Goal: Information Seeking & Learning: Learn about a topic

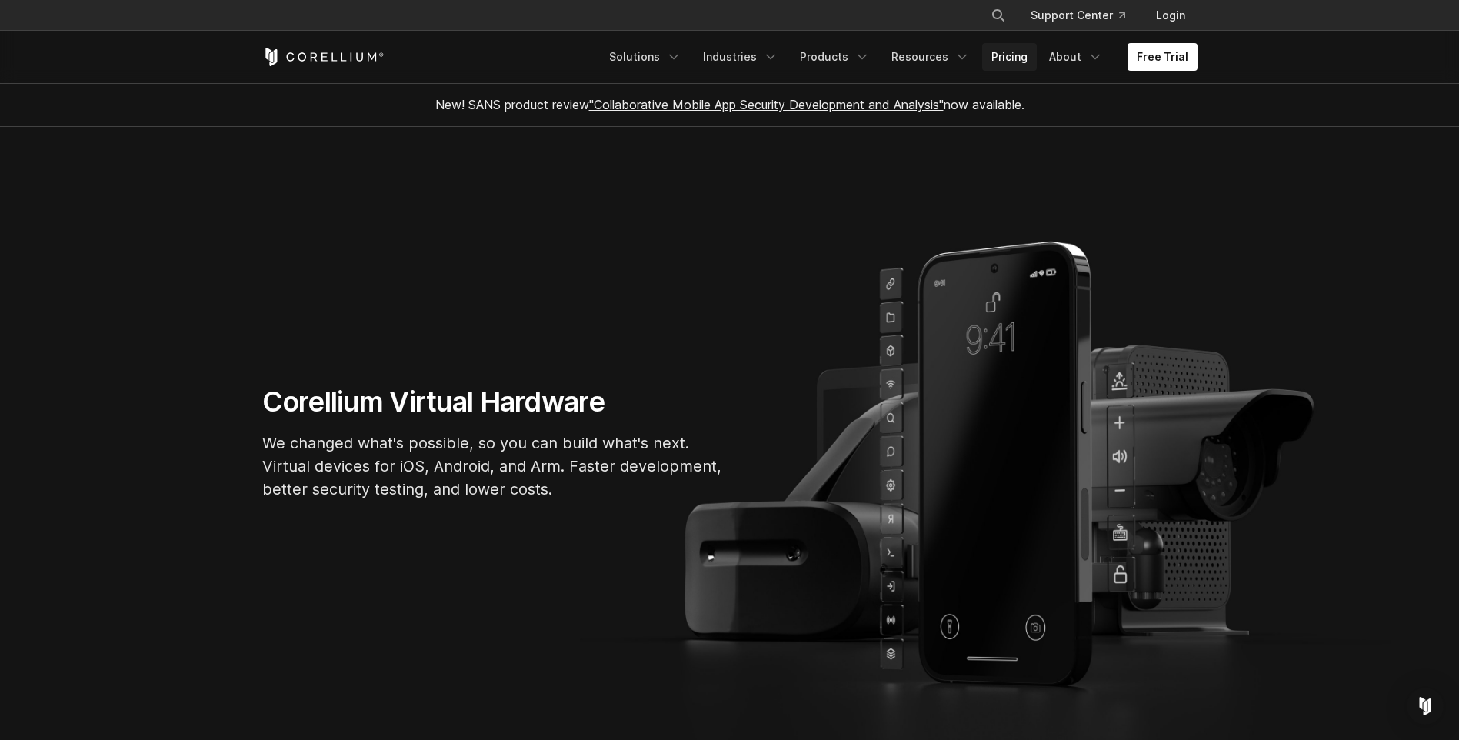
click at [1026, 53] on link "Pricing" at bounding box center [1009, 57] width 55 height 28
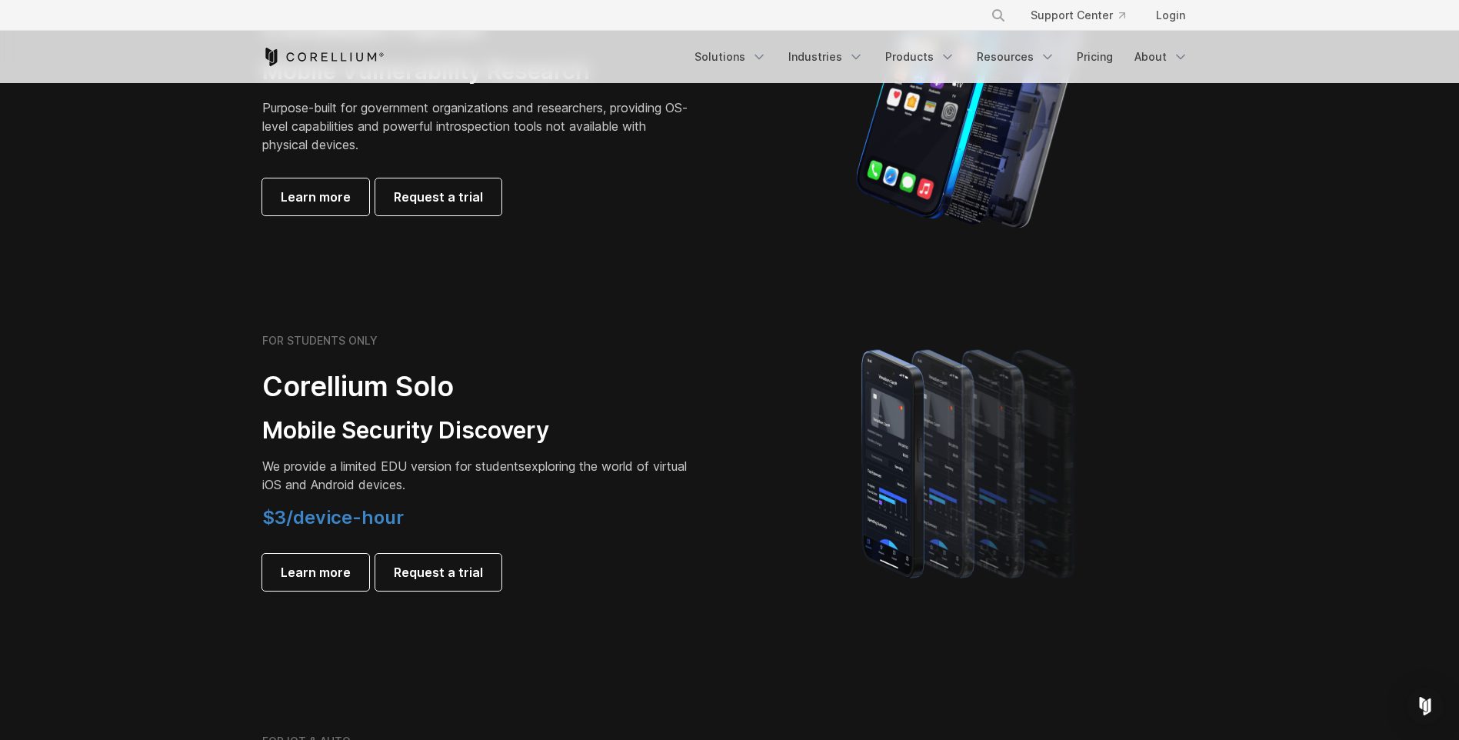
scroll to position [615, 0]
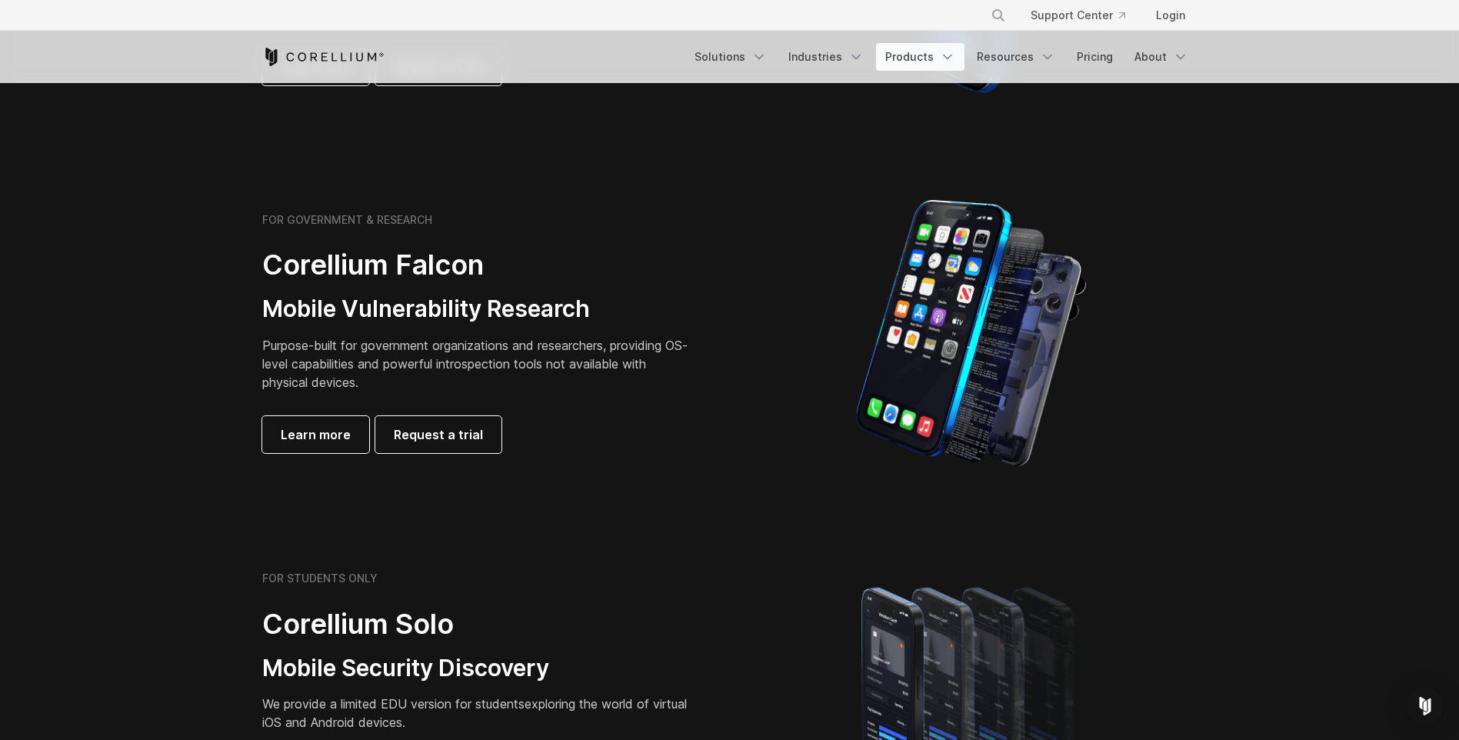
click at [941, 61] on link "Products" at bounding box center [920, 57] width 88 height 28
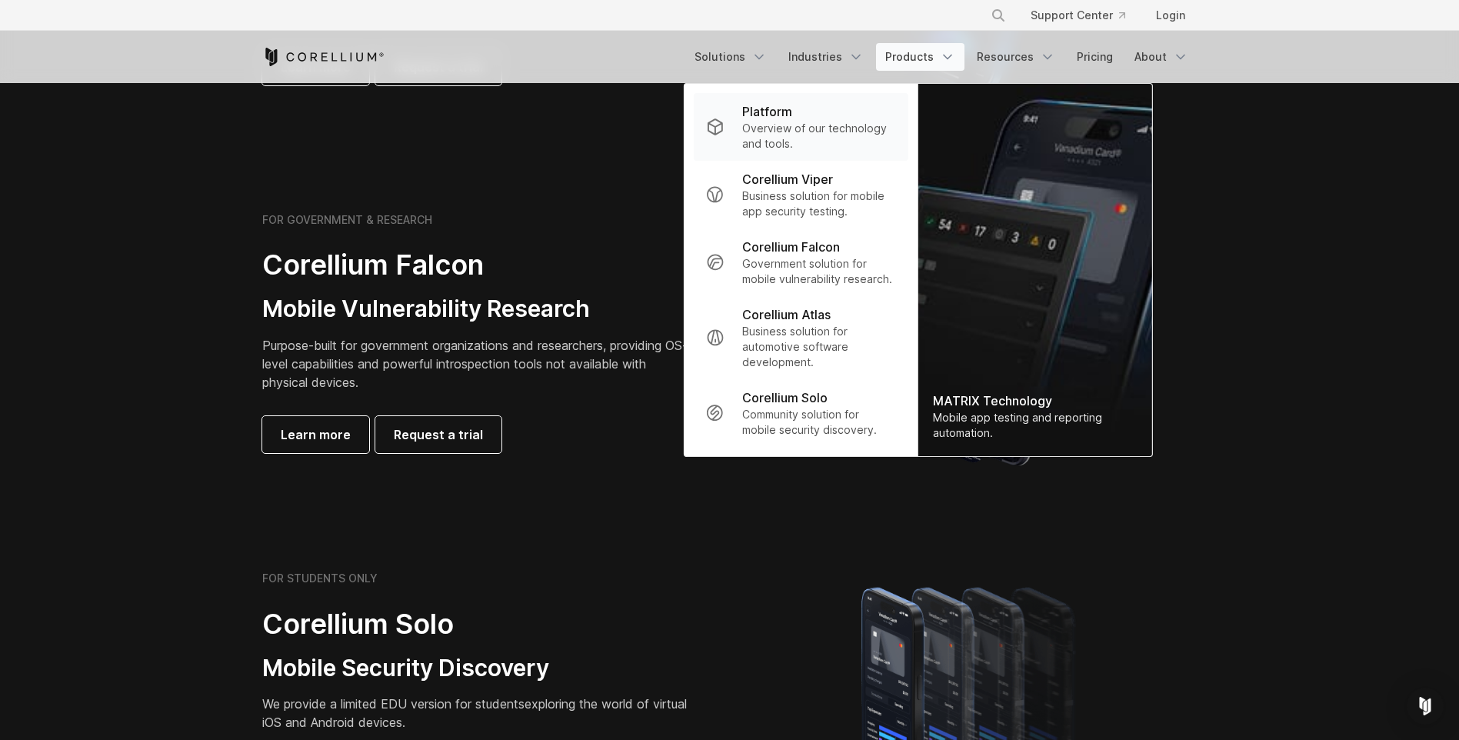
click at [869, 135] on p "Overview of our technology and tools." at bounding box center [818, 136] width 153 height 31
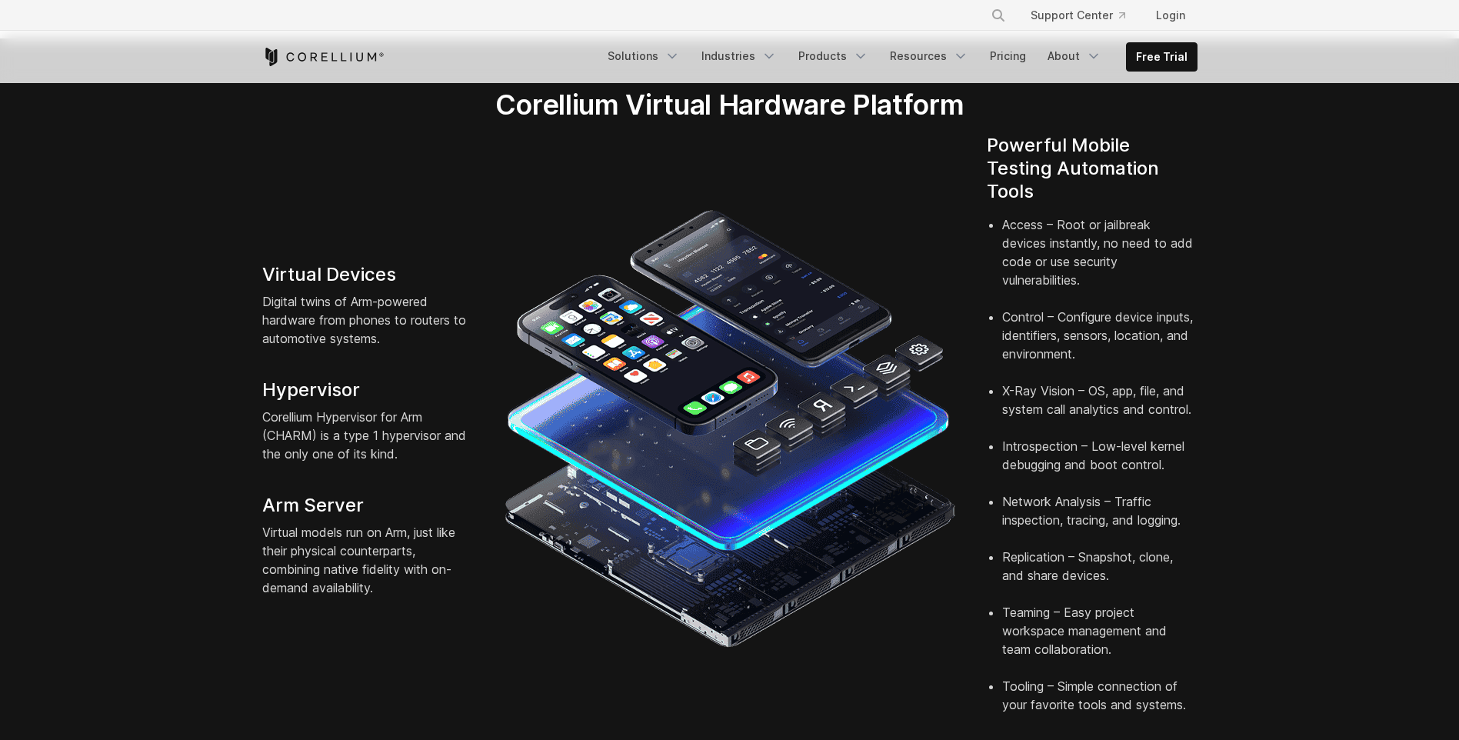
scroll to position [231, 0]
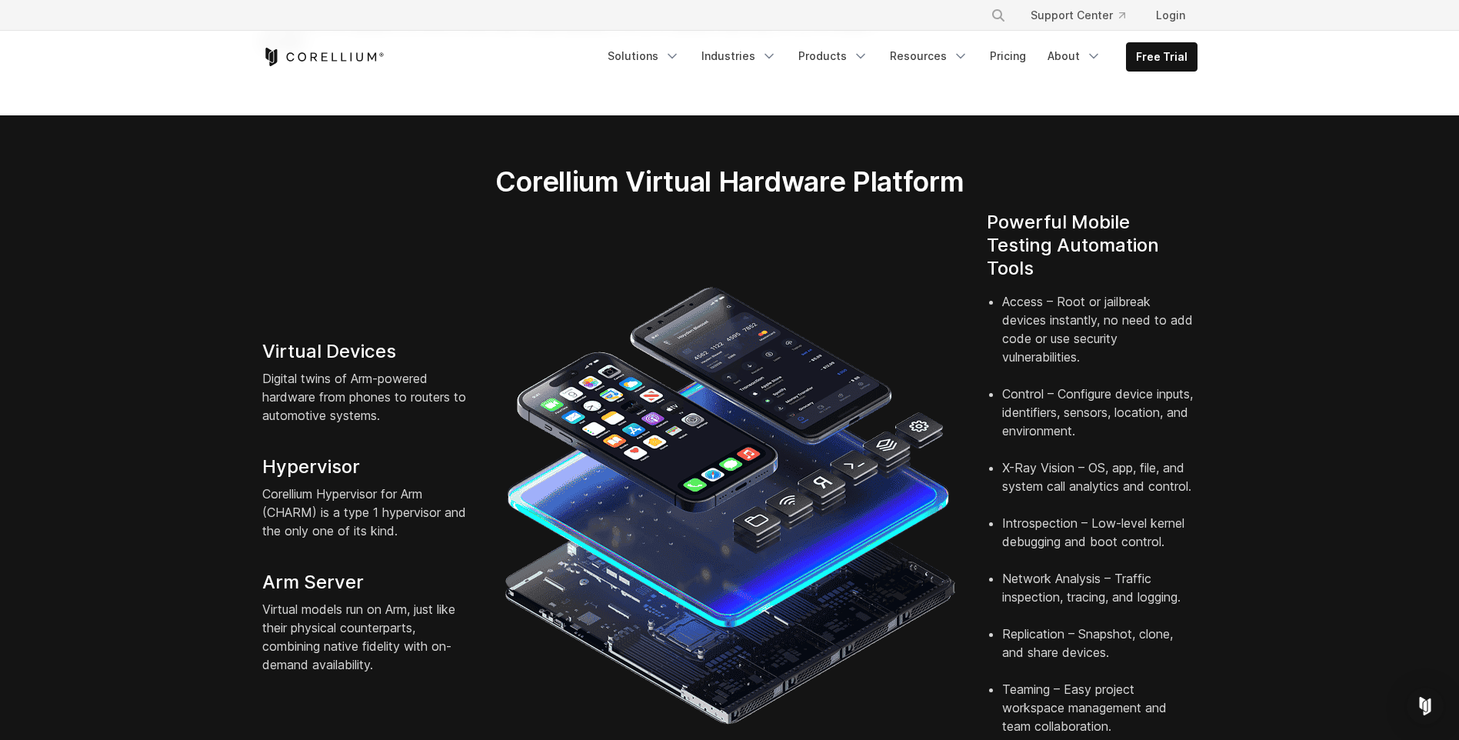
click at [276, 369] on p "Digital twins of Arm-powered hardware from phones to routers to automotive syst…" at bounding box center [367, 396] width 211 height 55
drag, startPoint x: 276, startPoint y: 360, endPoint x: 361, endPoint y: 394, distance: 91.1
click at [361, 394] on p "Digital twins of Arm-powered hardware from phones to routers to automotive syst…" at bounding box center [367, 396] width 211 height 55
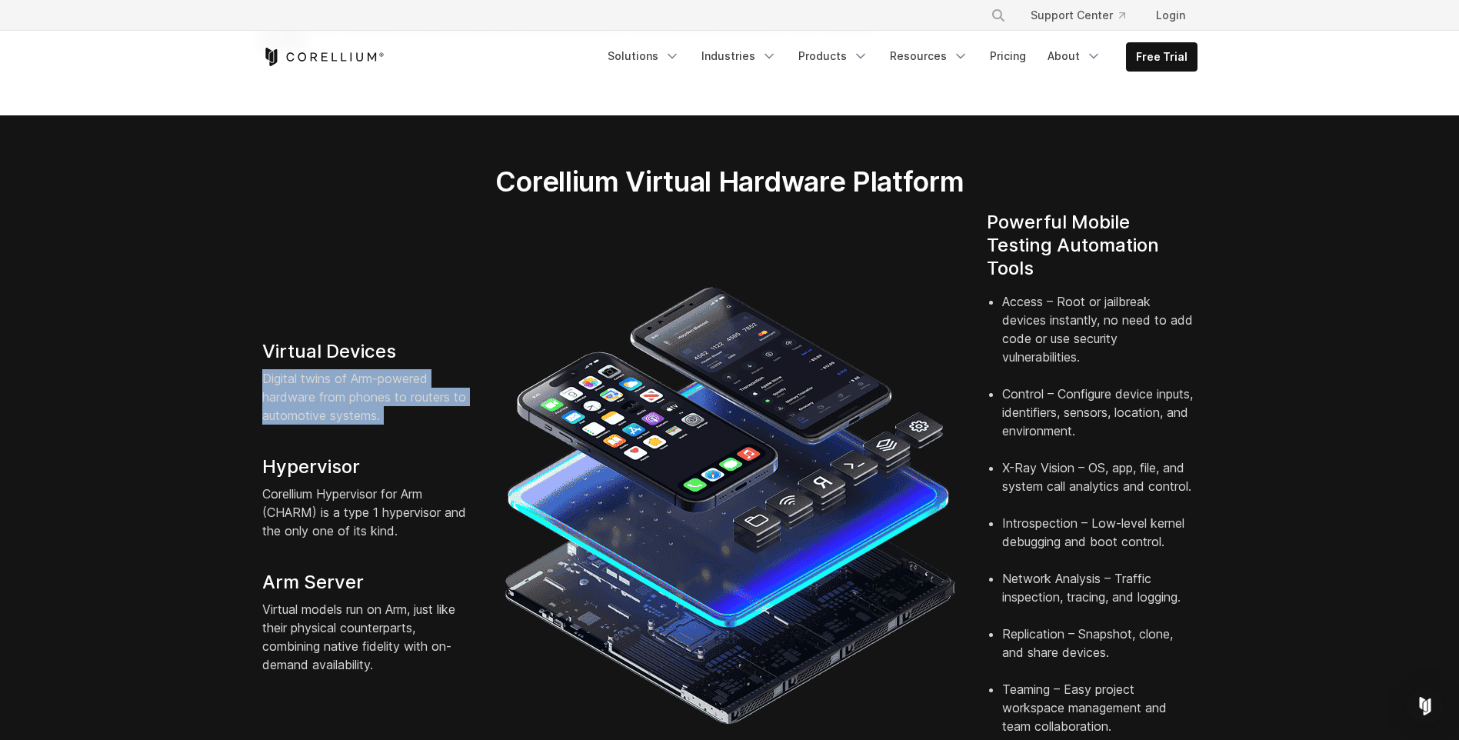
click at [361, 394] on p "Digital twins of Arm-powered hardware from phones to routers to automotive syst…" at bounding box center [367, 396] width 211 height 55
click at [368, 394] on p "Digital twins of Arm-powered hardware from phones to routers to automotive syst…" at bounding box center [367, 396] width 211 height 55
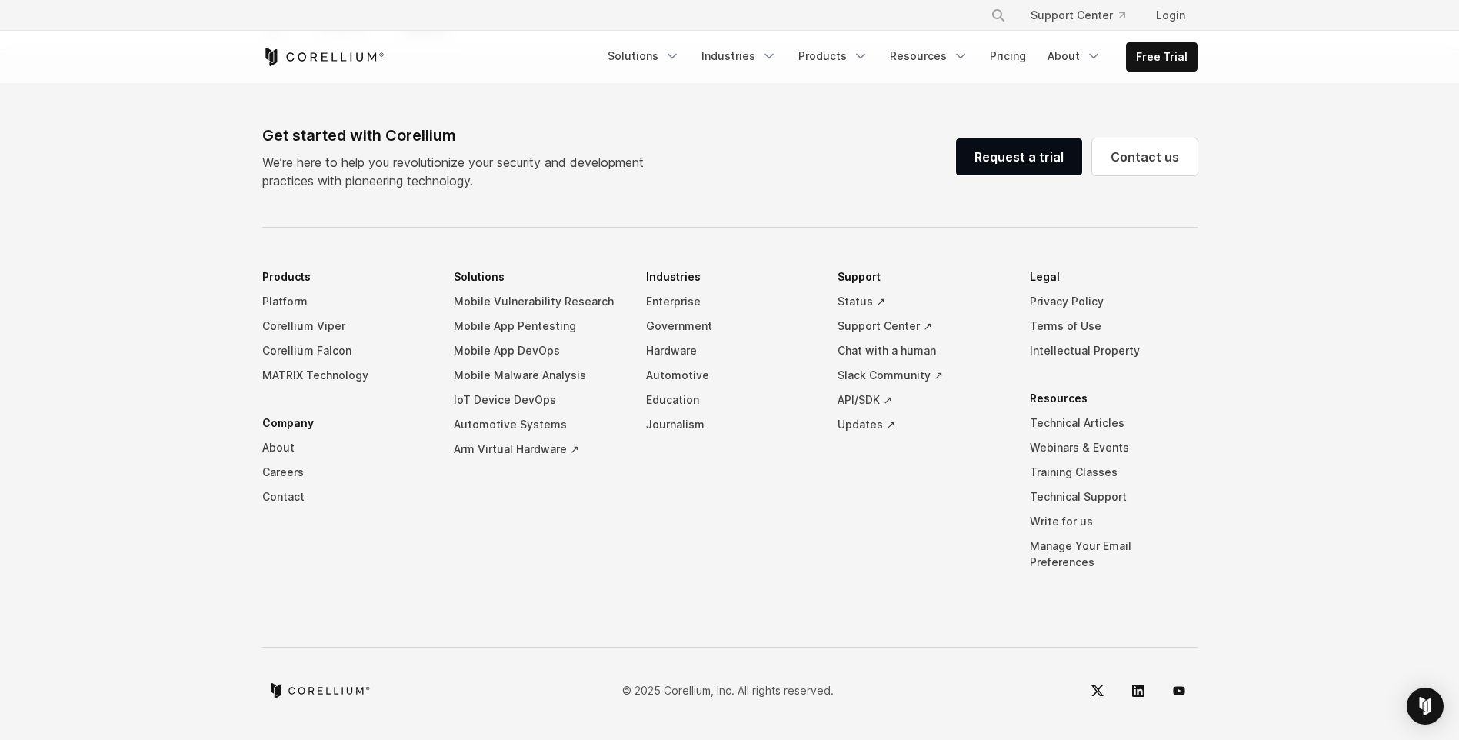
scroll to position [7265, 0]
